Goal: Task Accomplishment & Management: Complete application form

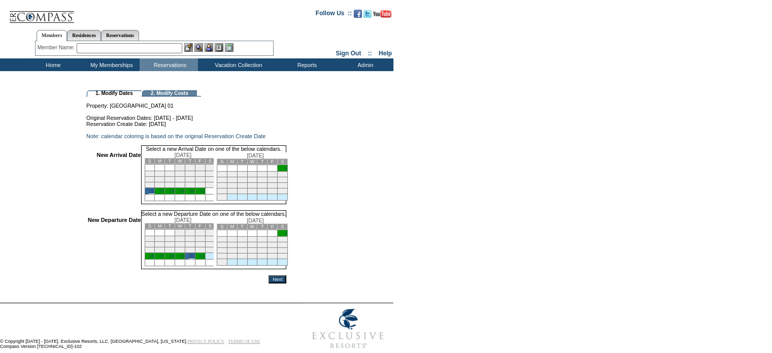
click at [286, 283] on input "Next" at bounding box center [278, 279] width 18 height 8
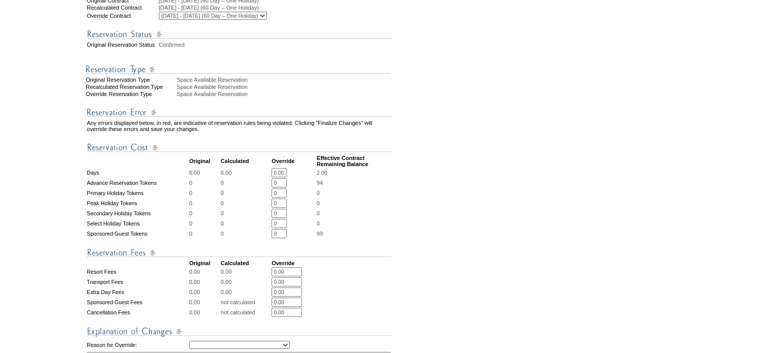
scroll to position [254, 0]
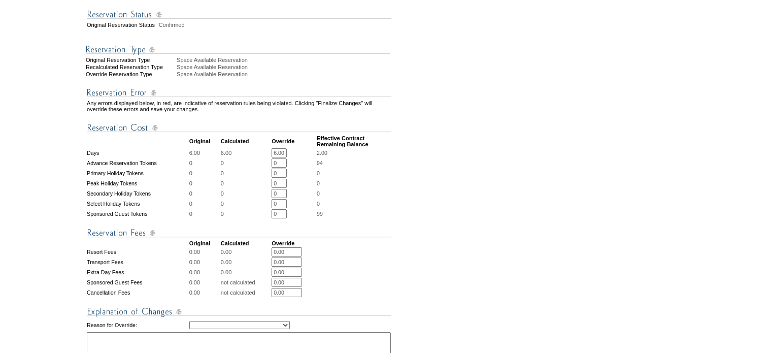
drag, startPoint x: 277, startPoint y: 165, endPoint x: 287, endPoint y: 162, distance: 11.0
click at [287, 157] on input "6.00" at bounding box center [279, 152] width 15 height 9
type input "4.00"
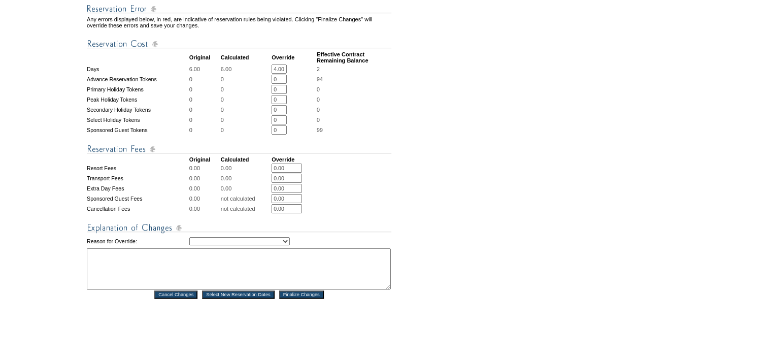
scroll to position [356, 0]
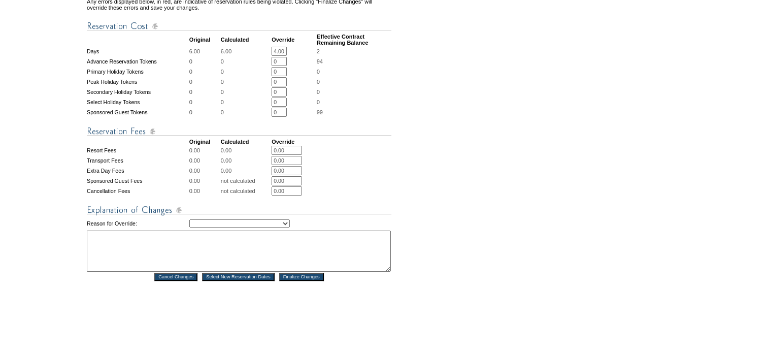
click at [290, 228] on select "Creating Continuous Stay Days Rebooked After Cancellation Editing Occupant Expe…" at bounding box center [239, 223] width 101 height 8
select select "1043"
click at [189, 228] on select "Creating Continuous Stay Days Rebooked After Cancellation Editing Occupant Expe…" at bounding box center [239, 223] width 101 height 8
click at [91, 254] on textarea at bounding box center [239, 251] width 304 height 41
type textarea "P"
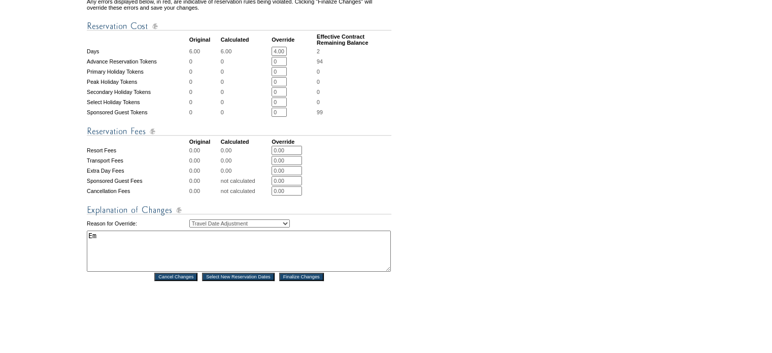
type textarea "E"
type textarea "I"
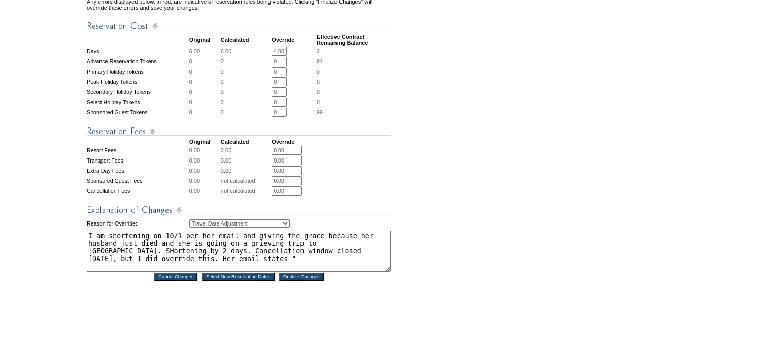
paste textarea "I now need to leave on the 30th. I’ve commitment I can’t get of, related to Joh…"
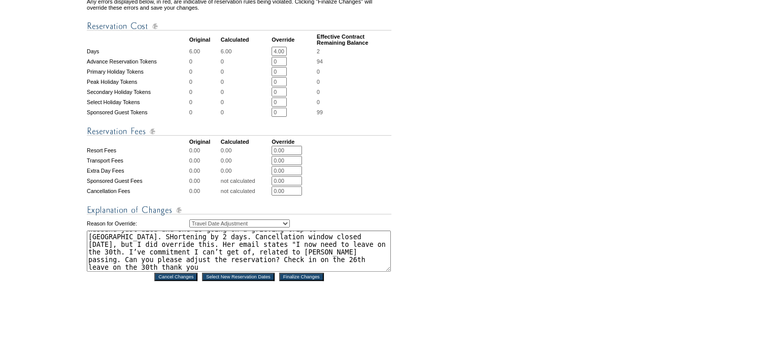
scroll to position [8, 0]
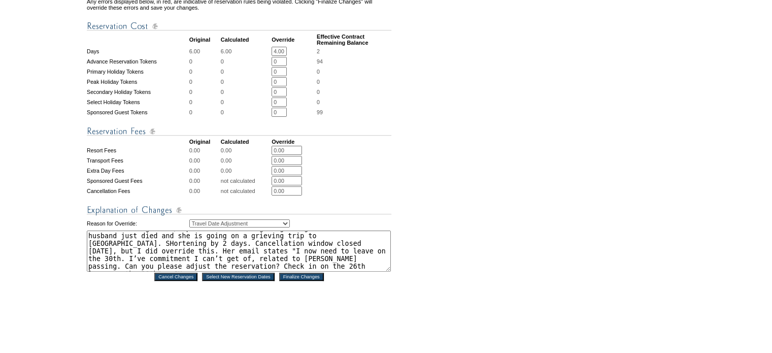
type textarea "I am shortening on 10/1 per her email and giving the grace because her husband …"
click at [311, 281] on input "Finalize Changes" at bounding box center [301, 277] width 45 height 8
